Goal: Task Accomplishment & Management: Manage account settings

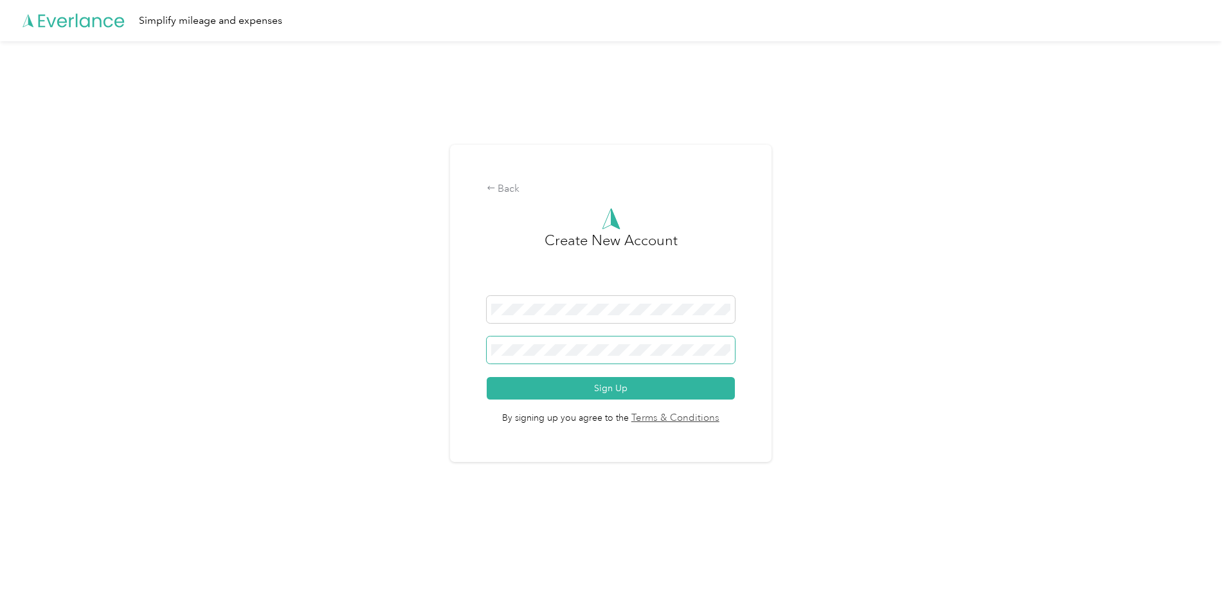
click at [580, 357] on span at bounding box center [611, 349] width 249 height 27
click at [666, 358] on span at bounding box center [611, 349] width 249 height 27
click at [656, 392] on button "Sign Up" at bounding box center [611, 388] width 249 height 23
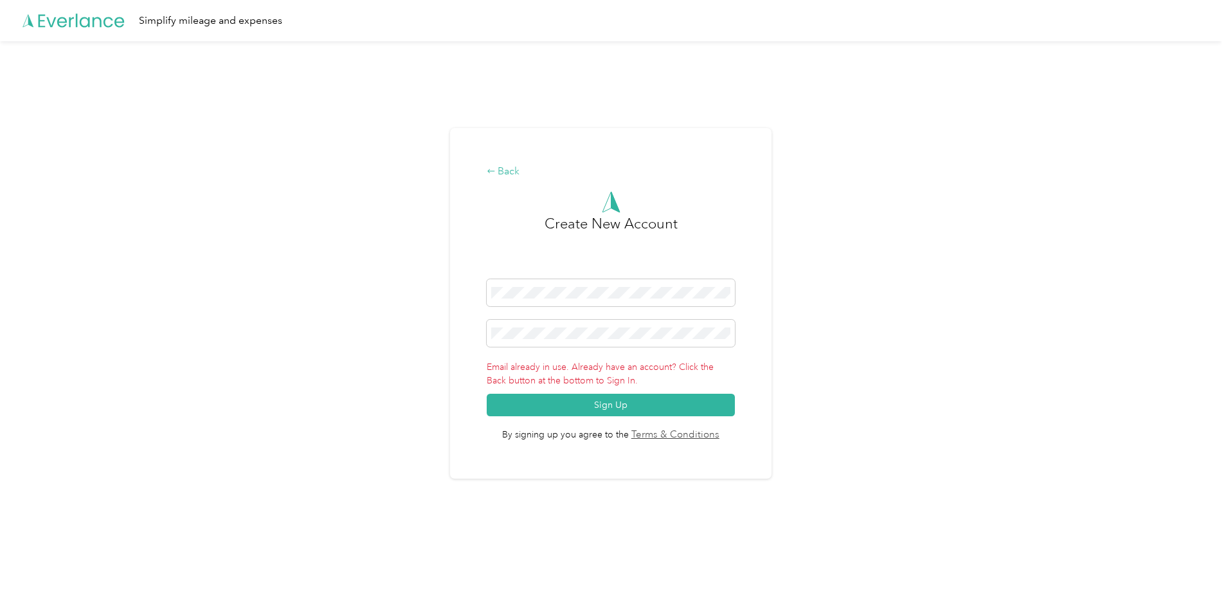
click at [512, 176] on div "Back" at bounding box center [611, 171] width 249 height 15
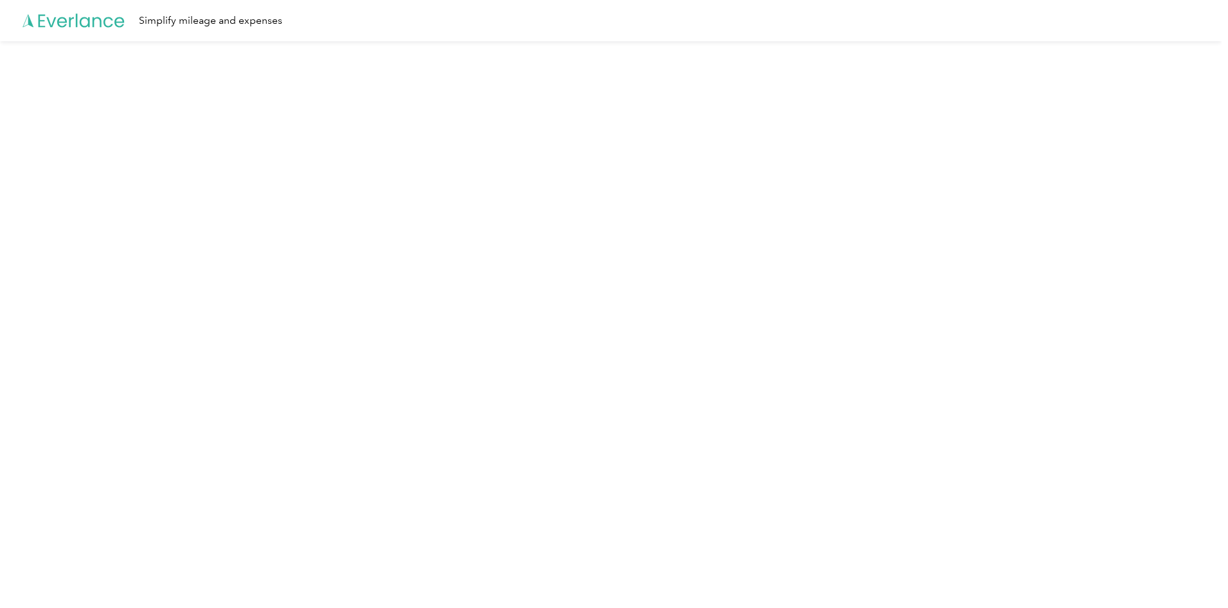
click at [105, 27] on icon at bounding box center [74, 21] width 103 height 74
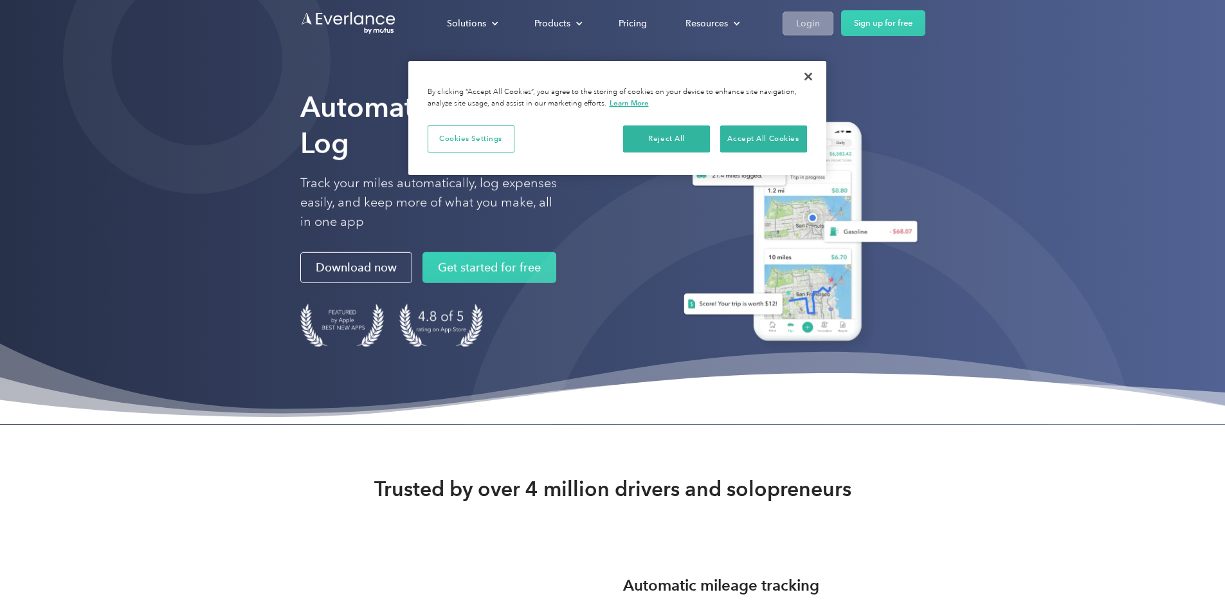
click at [820, 24] on div "Login" at bounding box center [808, 23] width 24 height 16
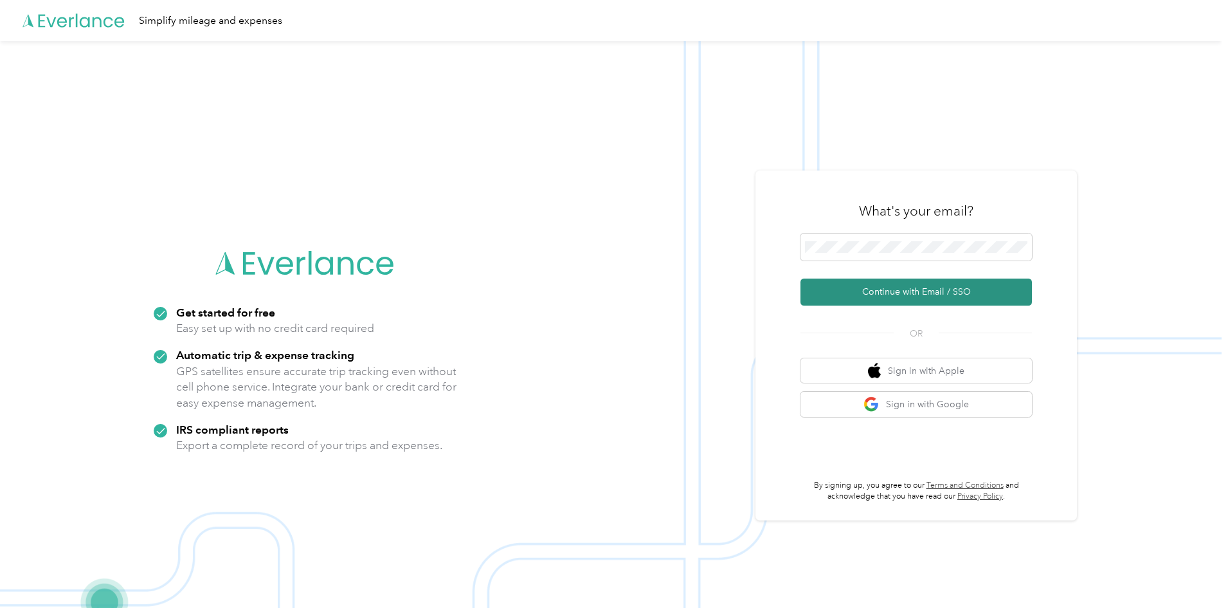
click at [912, 293] on button "Continue with Email / SSO" at bounding box center [917, 291] width 232 height 27
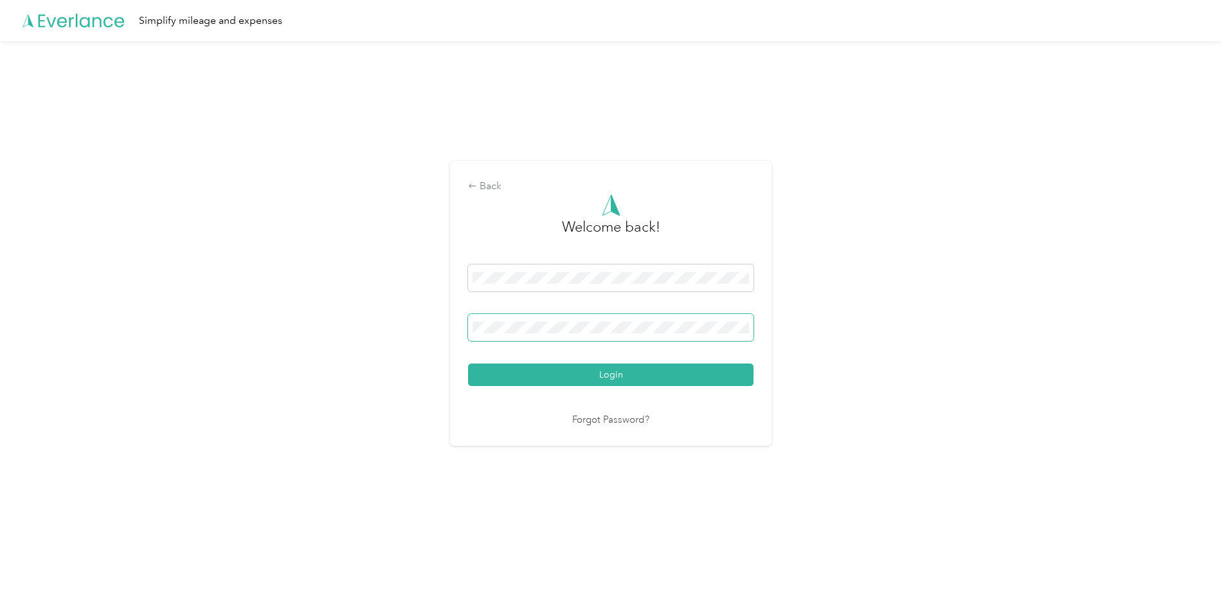
click at [577, 320] on span at bounding box center [611, 327] width 286 height 27
click at [591, 377] on button "Login" at bounding box center [611, 374] width 286 height 23
